Goal: Check status: Check status

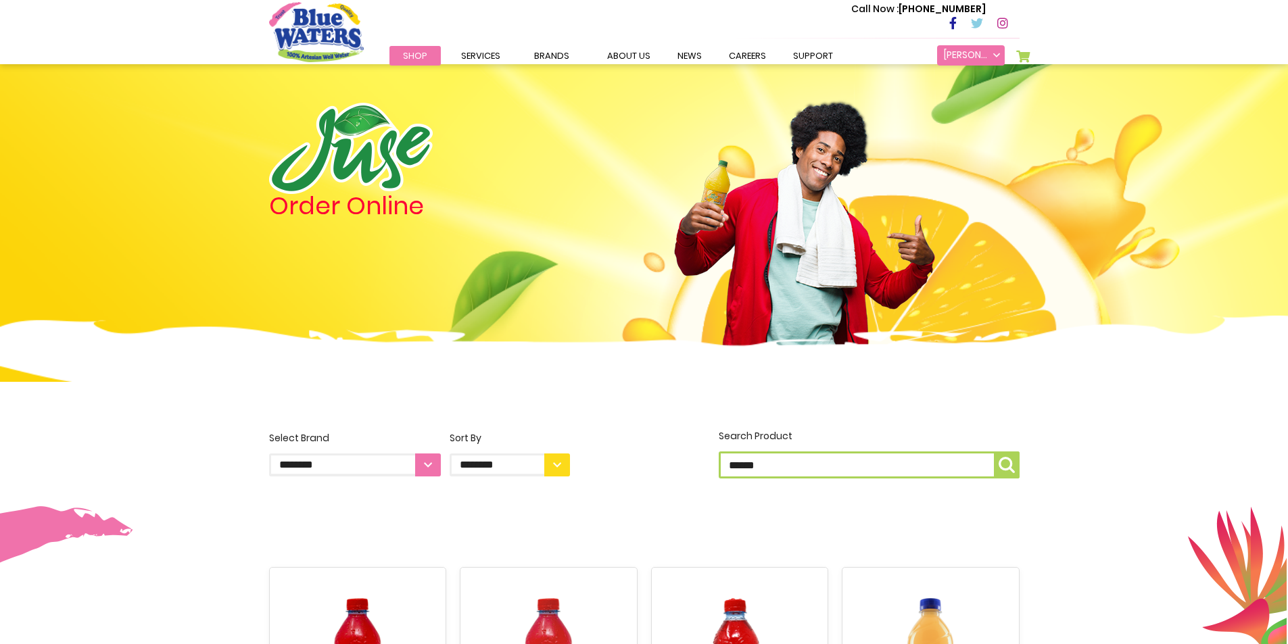
click at [957, 48] on link "[PERSON_NAME]" at bounding box center [971, 55] width 68 height 20
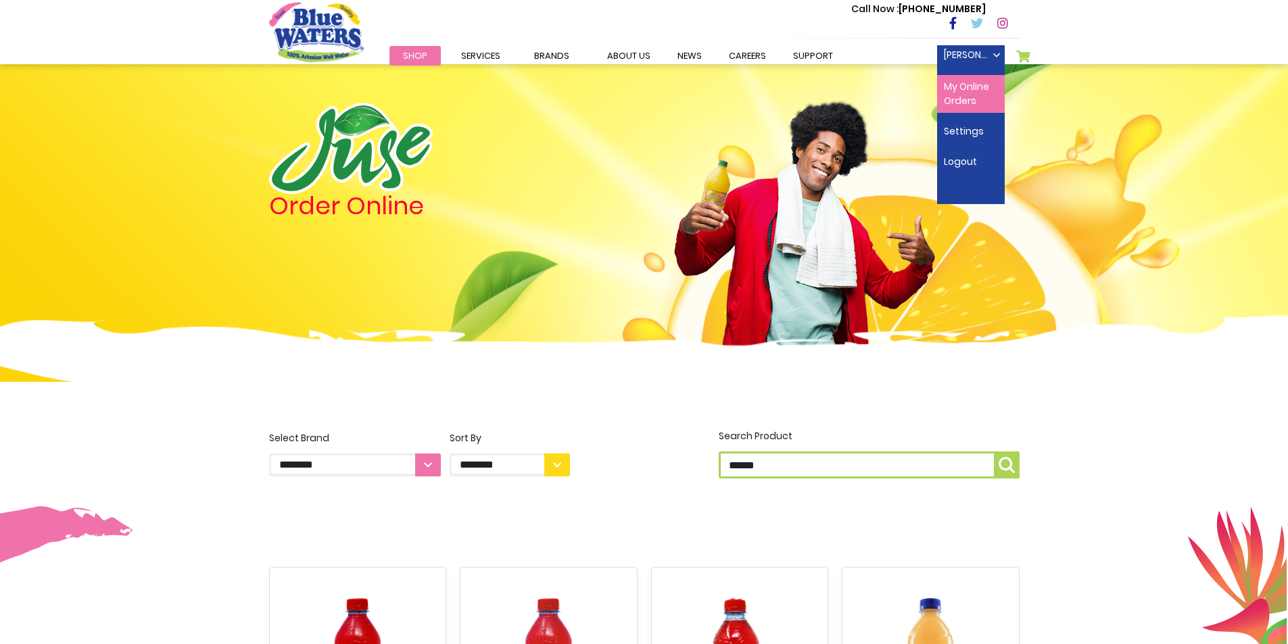
click at [972, 91] on link "My Online Orders" at bounding box center [971, 94] width 68 height 38
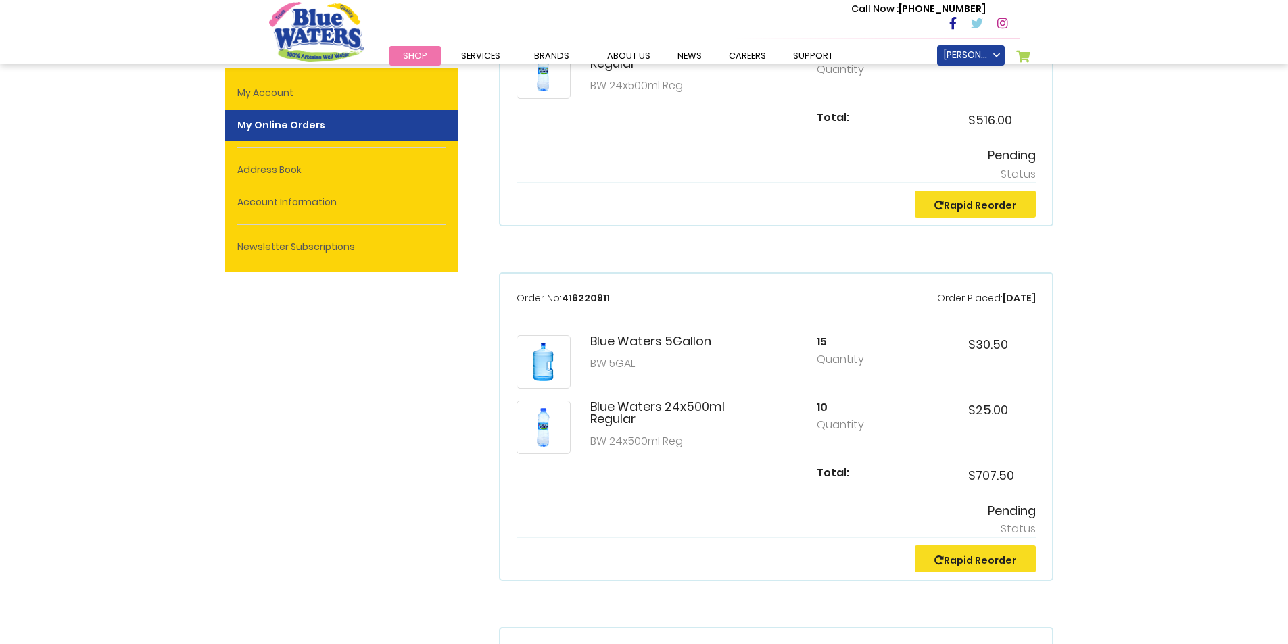
scroll to position [1951, 0]
